Goal: Use online tool/utility: Utilize a website feature to perform a specific function

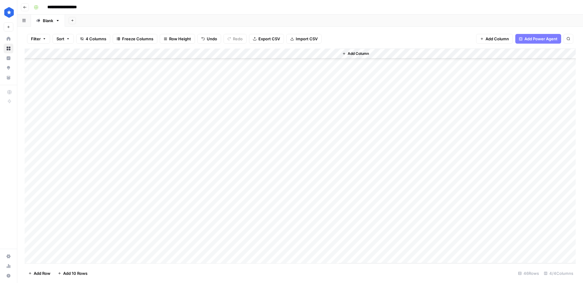
scroll to position [145, 0]
click at [332, 187] on div "Add Column" at bounding box center [300, 156] width 551 height 215
click at [203, 104] on div "Add Column" at bounding box center [300, 156] width 551 height 215
click at [203, 113] on div "Add Column" at bounding box center [300, 156] width 551 height 215
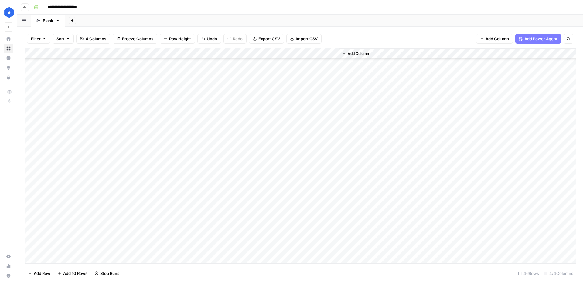
click at [203, 123] on div "Add Column" at bounding box center [300, 156] width 551 height 215
click at [203, 136] on div "Add Column" at bounding box center [300, 156] width 551 height 215
click at [203, 144] on div "Add Column" at bounding box center [300, 156] width 551 height 215
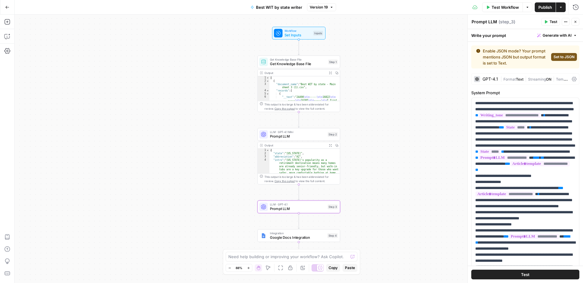
scroll to position [400, 0]
